Goal: Task Accomplishment & Management: Manage account settings

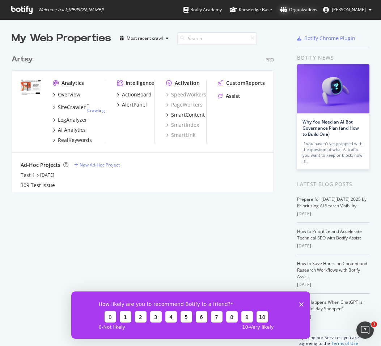
click at [306, 10] on div "Organizations" at bounding box center [298, 9] width 37 height 7
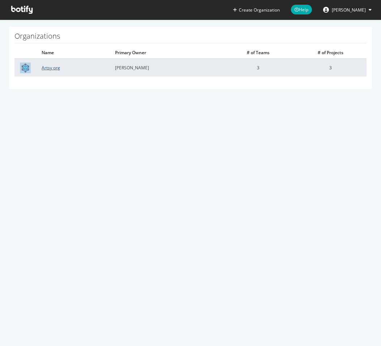
click at [46, 66] on link "Artsy org" at bounding box center [51, 68] width 18 height 6
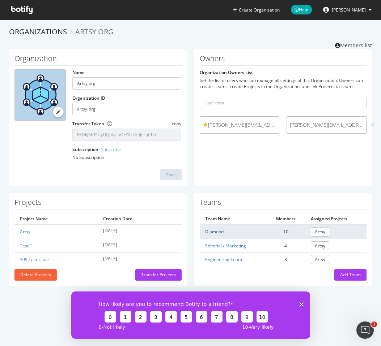
click at [218, 232] on link "Diamond" at bounding box center [214, 232] width 18 height 6
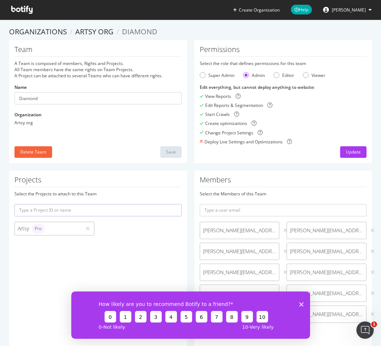
scroll to position [15, 0]
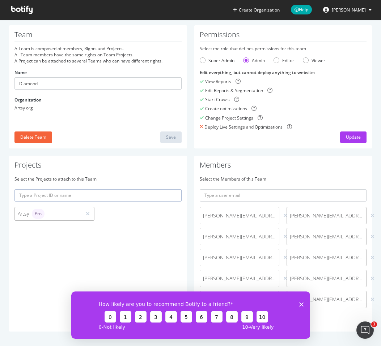
click at [298, 304] on icon "Close survey" at bounding box center [300, 304] width 4 height 4
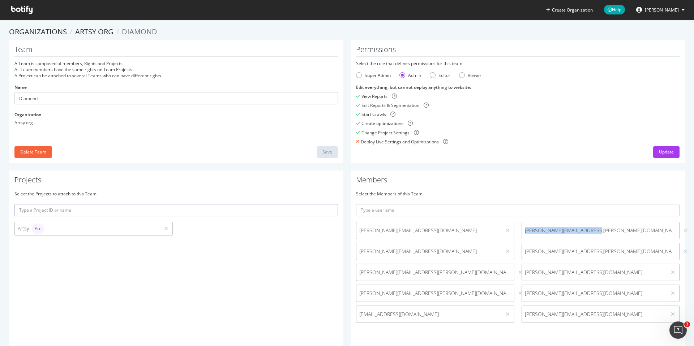
drag, startPoint x: 595, startPoint y: 231, endPoint x: 523, endPoint y: 231, distance: 72.6
click at [523, 231] on span "[PERSON_NAME][EMAIL_ADDRESS][PERSON_NAME][DOMAIN_NAME]" at bounding box center [601, 230] width 158 height 7
copy span "[PERSON_NAME][EMAIL_ADDRESS][PERSON_NAME][DOMAIN_NAME]"
click at [683, 229] on icon at bounding box center [685, 230] width 4 height 5
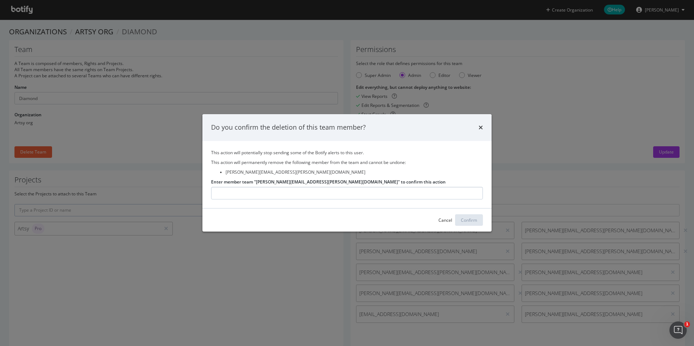
click at [238, 190] on input "Enter member team "[PERSON_NAME][EMAIL_ADDRESS][PERSON_NAME][DOMAIN_NAME]" to c…" at bounding box center [347, 193] width 272 height 13
type input "[PERSON_NAME][EMAIL_ADDRESS][PERSON_NAME][DOMAIN_NAME]"
click at [476, 220] on div "Confirm" at bounding box center [469, 220] width 16 height 6
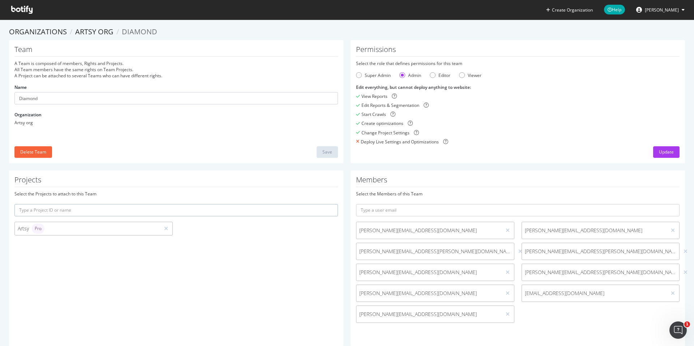
scroll to position [6, 0]
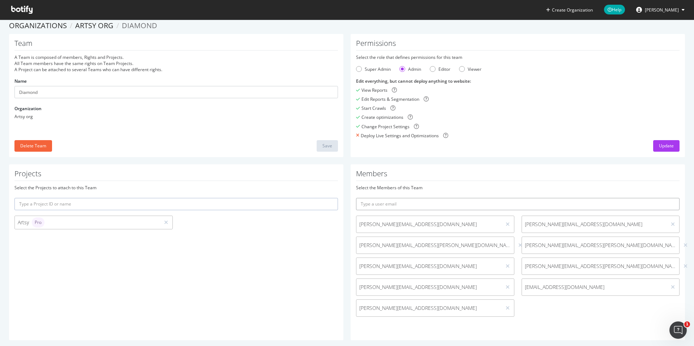
click at [398, 204] on input "text" at bounding box center [517, 204] width 323 height 12
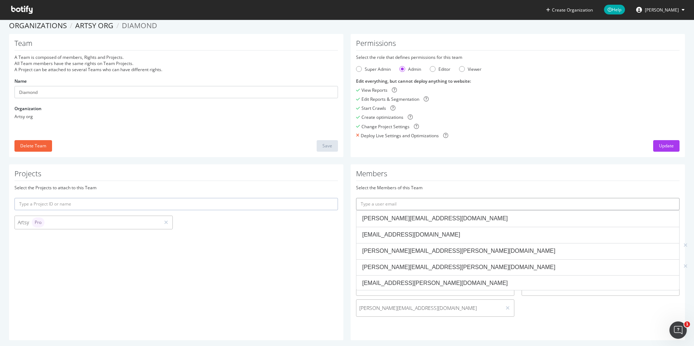
paste input "[PERSON_NAME][EMAIL_ADDRESS][PERSON_NAME][DOMAIN_NAME]"
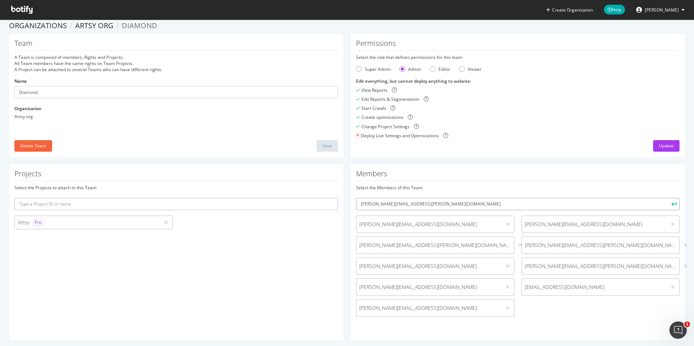
type input "[PERSON_NAME][EMAIL_ADDRESS][PERSON_NAME][DOMAIN_NAME]"
click at [674, 203] on icon "submit" at bounding box center [673, 204] width 5 height 4
click at [683, 12] on button "[PERSON_NAME]" at bounding box center [660, 10] width 60 height 12
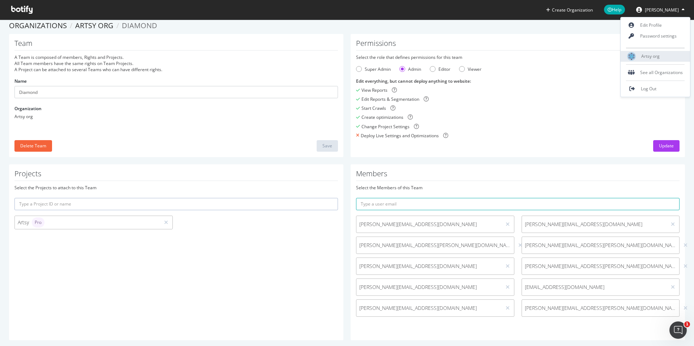
click at [648, 56] on span "Artsy org" at bounding box center [650, 56] width 18 height 6
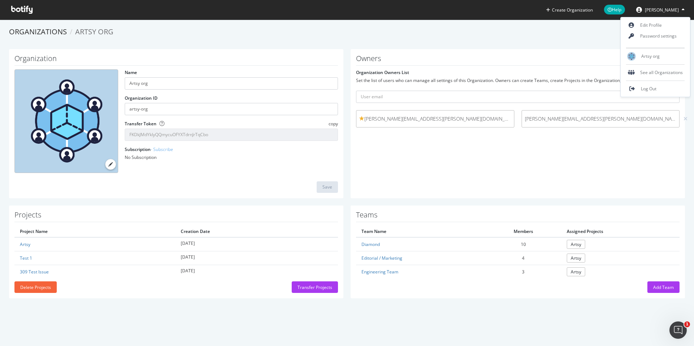
click at [683, 8] on icon at bounding box center [683, 10] width 3 height 4
